Goal: Task Accomplishment & Management: Use online tool/utility

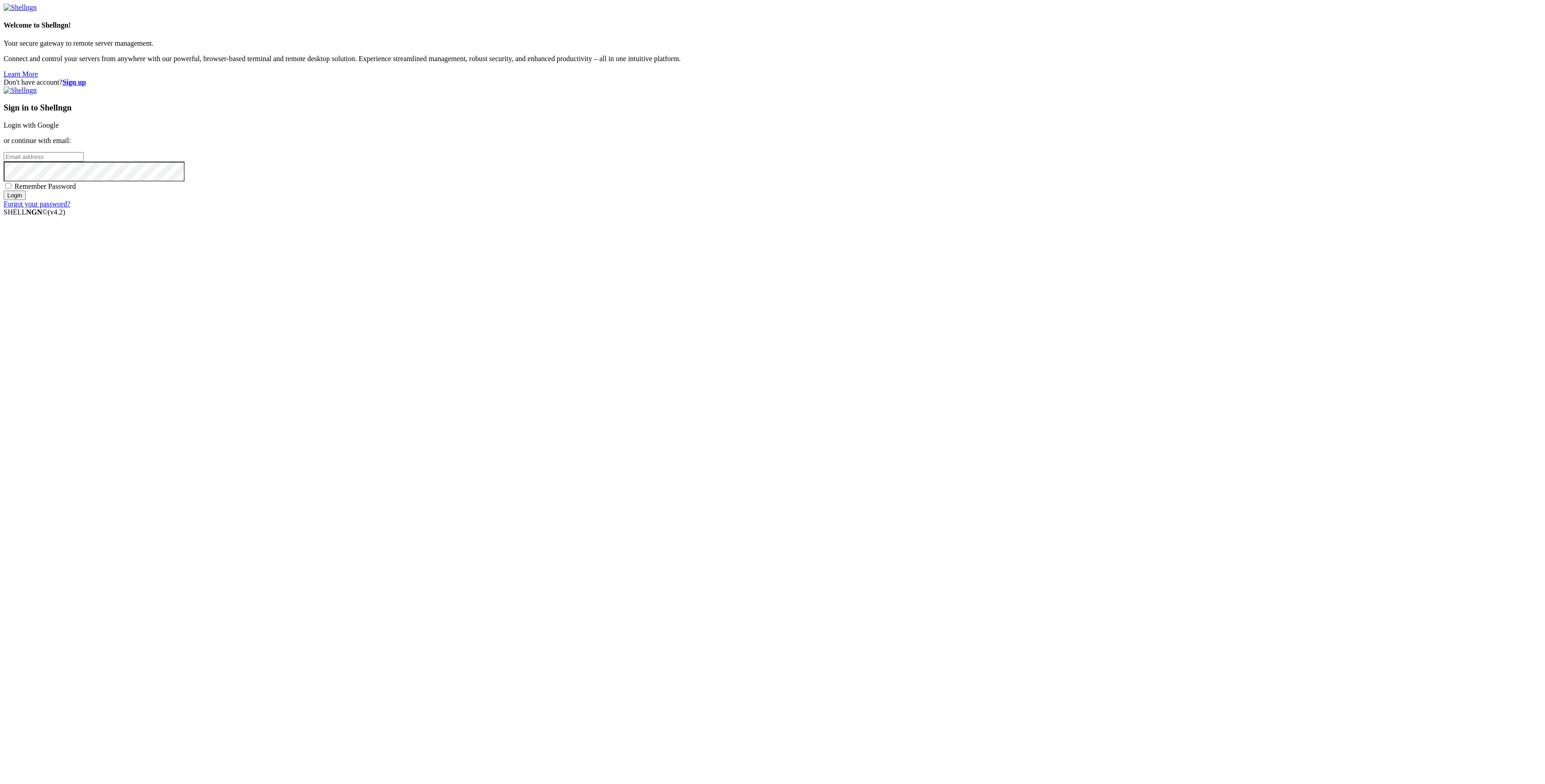
click at [670, 208] on div "Don't have account? Sign up Sign in to Shellngn Login with Google or continue w…" at bounding box center [772, 143] width 1537 height 130
click at [84, 161] on input "email" at bounding box center [44, 156] width 80 height 10
type input "[PERSON_NAME][EMAIL_ADDRESS][PERSON_NAME][DOMAIN_NAME]"
click at [4, 190] on input "Login" at bounding box center [14, 195] width 22 height 10
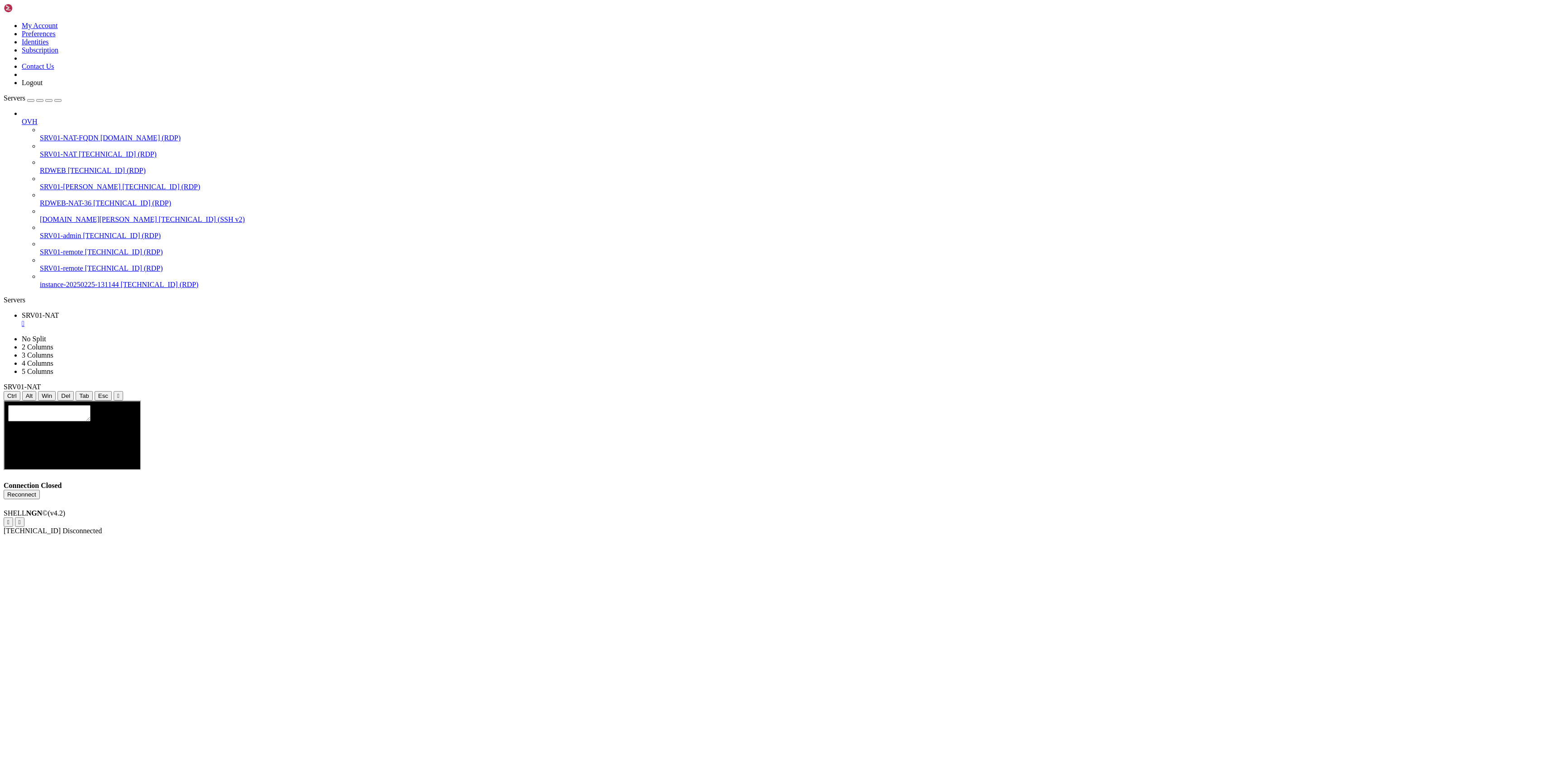
click at [71, 167] on span "[TECHNICAL_ID] (RDP)" at bounding box center [106, 171] width 78 height 8
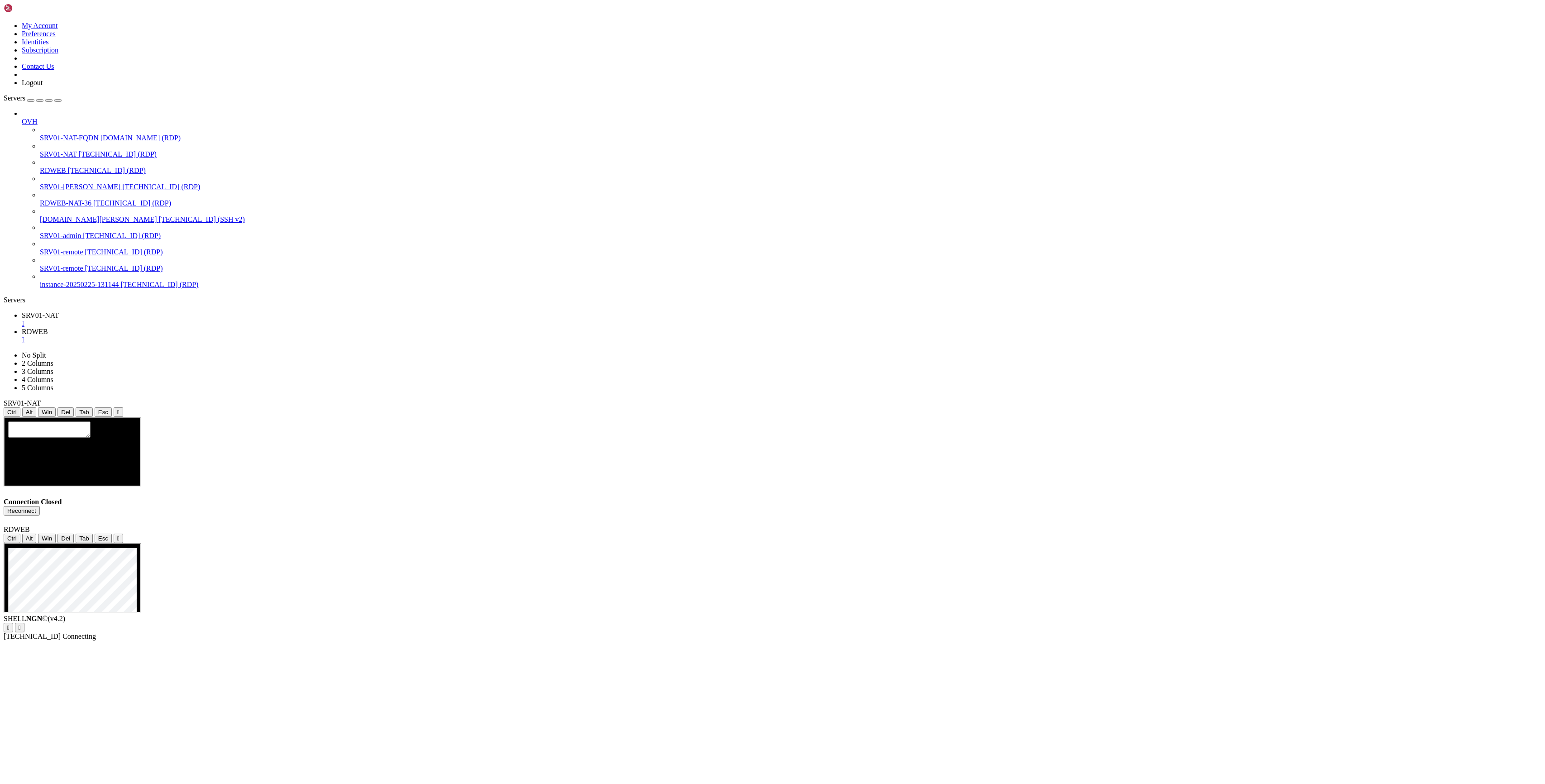
click at [58, 100] on icon "button" at bounding box center [58, 100] width 0 height 0
click at [807, 624] on div "Connection Closed Reconnect The server is currently unreachable." at bounding box center [772, 637] width 1537 height 26
click at [40, 632] on button "Reconnect" at bounding box center [22, 637] width 36 height 10
click at [128, 327] on link "RDWEB " at bounding box center [781, 336] width 1519 height 17
click at [122, 336] on div "" at bounding box center [781, 340] width 1519 height 8
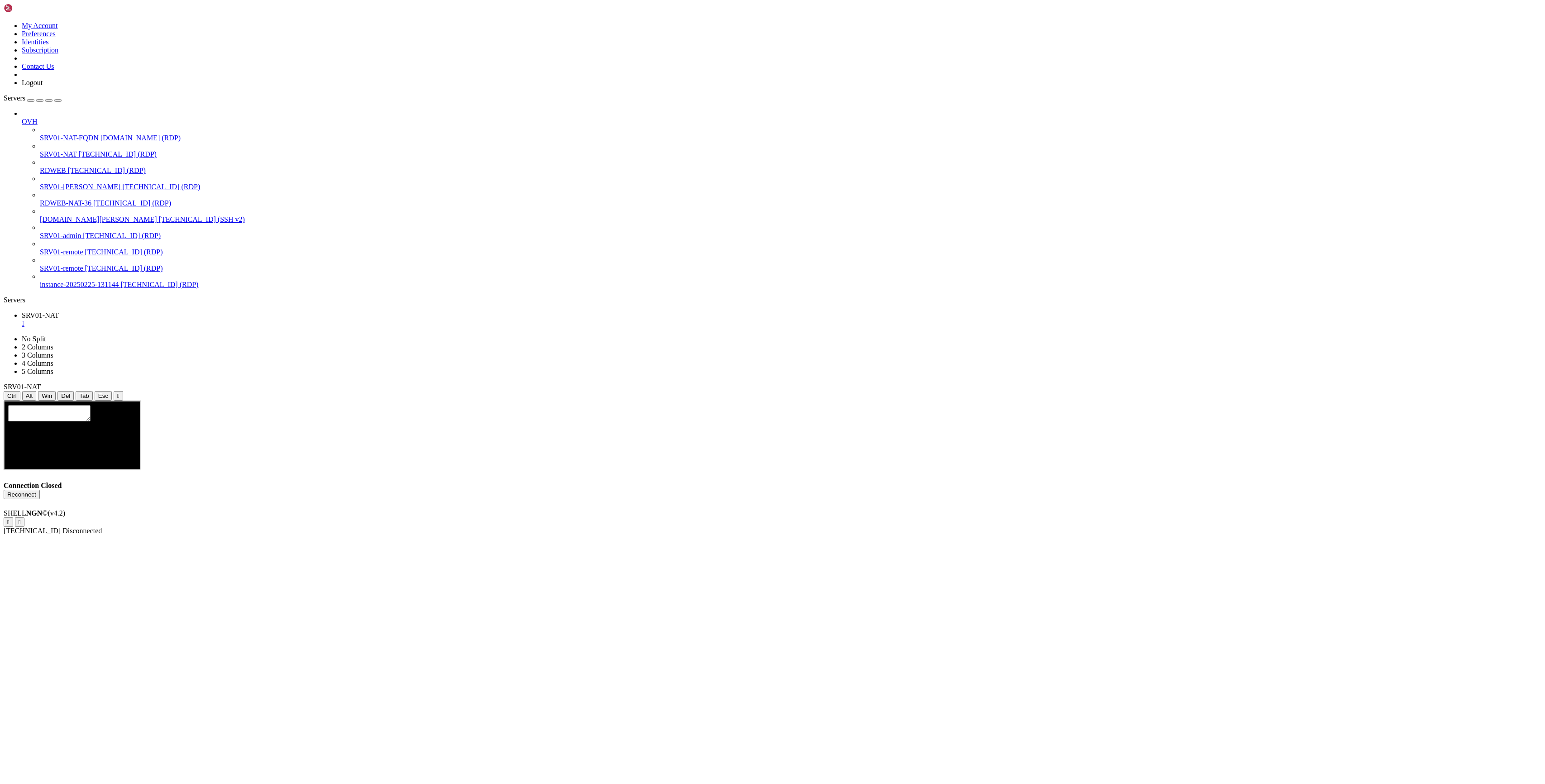
click at [40, 490] on button "Reconnect" at bounding box center [22, 494] width 36 height 10
click at [4, 296] on div "Servers" at bounding box center [772, 300] width 1537 height 8
click at [62, 99] on button "button" at bounding box center [58, 100] width 8 height 3
drag, startPoint x: 321, startPoint y: 568, endPoint x: 325, endPoint y: 591, distance: 23.3
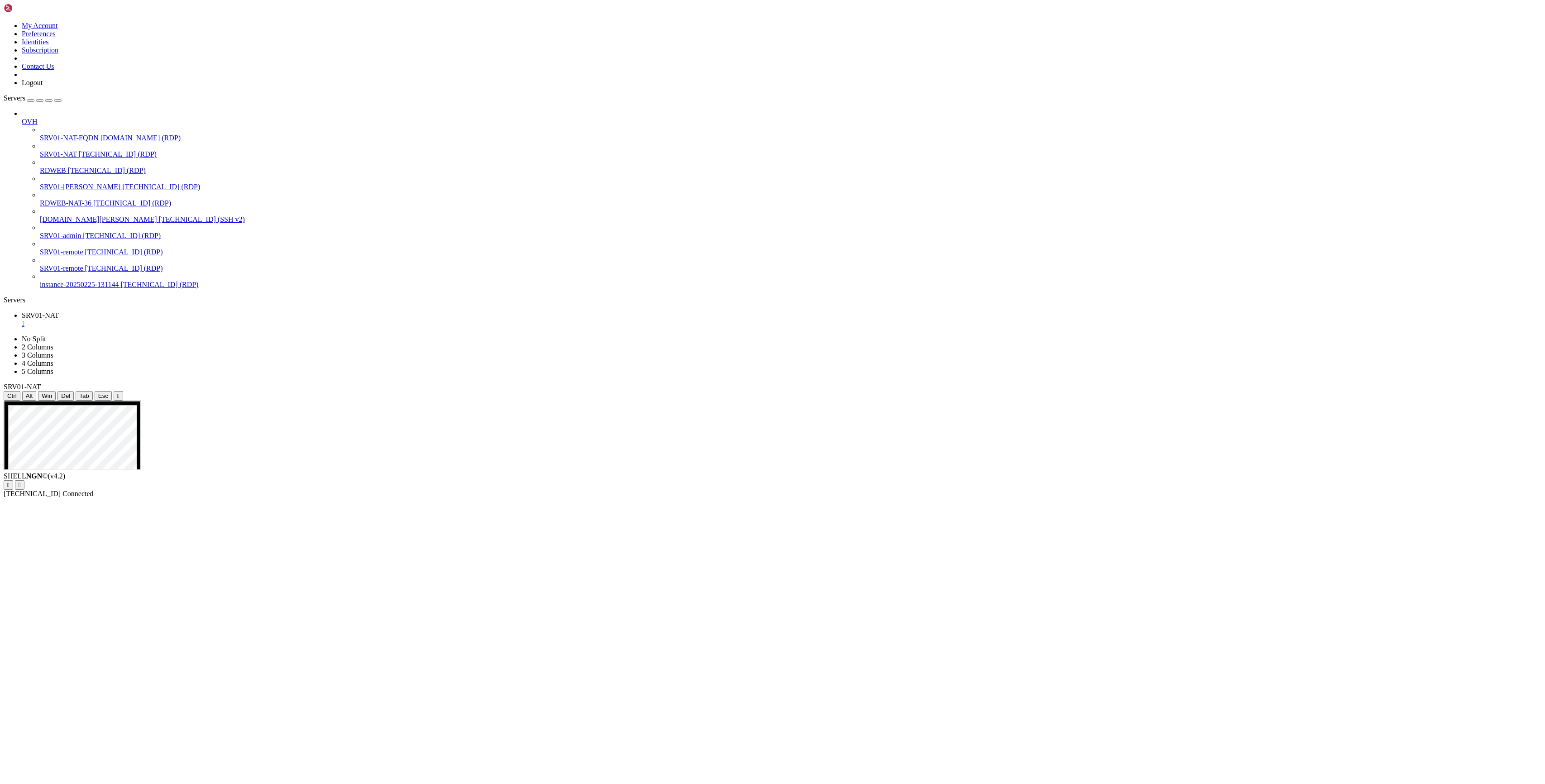
drag, startPoint x: 1030, startPoint y: 629, endPoint x: 687, endPoint y: 628, distance: 343.0
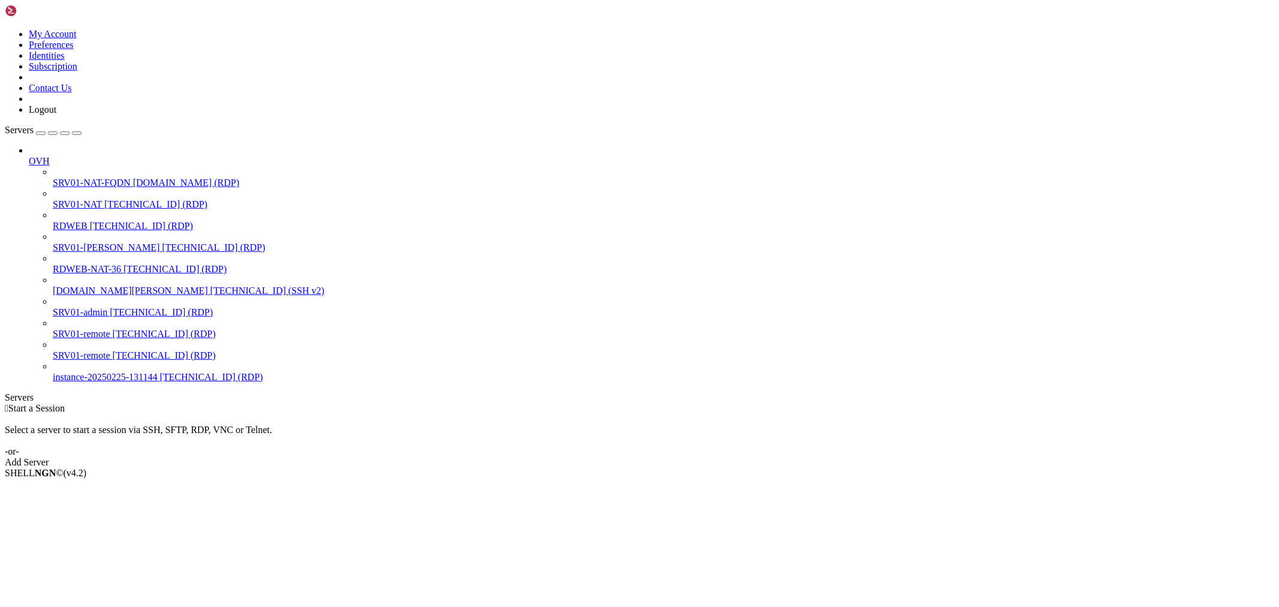
click at [101, 242] on span "SRV01-[PERSON_NAME]" at bounding box center [106, 247] width 107 height 10
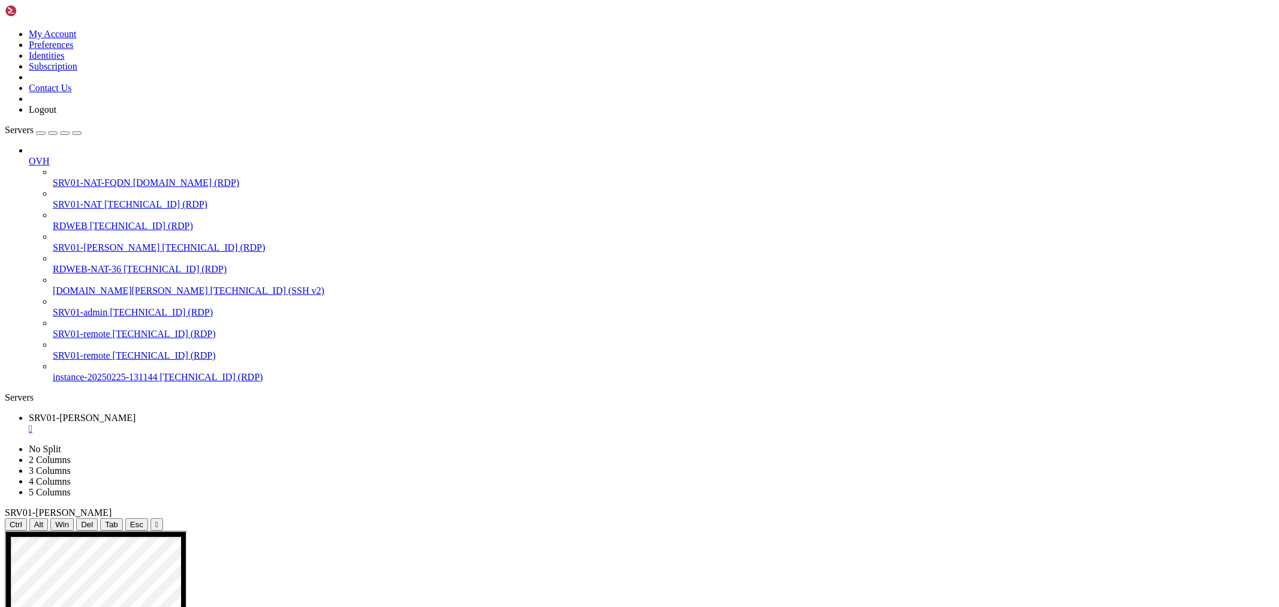
drag, startPoint x: 139, startPoint y: 38, endPoint x: 216, endPoint y: 128, distance: 118.6
click at [77, 133] on icon "button" at bounding box center [77, 133] width 0 height 0
drag, startPoint x: 453, startPoint y: 1083, endPoint x: 446, endPoint y: 1082, distance: 7.2
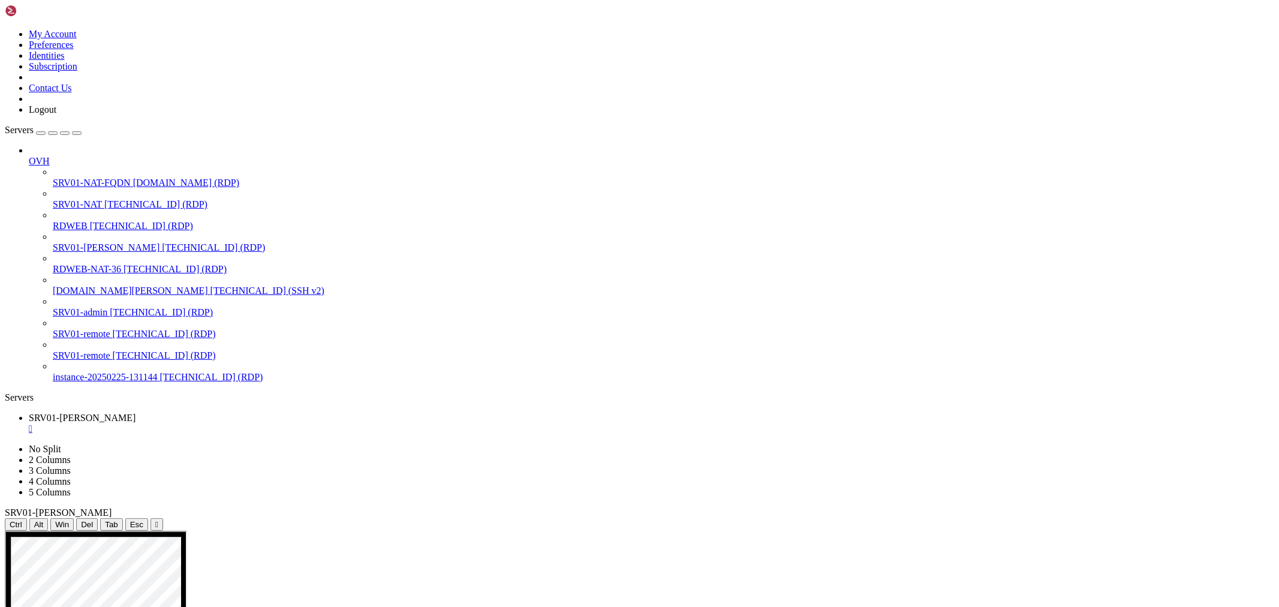
drag, startPoint x: 250, startPoint y: 565, endPoint x: 454, endPoint y: 555, distance: 204.1
